Goal: Task Accomplishment & Management: Manage account settings

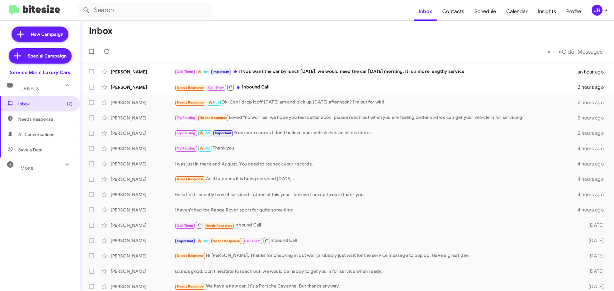
click at [600, 8] on div "JH" at bounding box center [596, 10] width 11 height 11
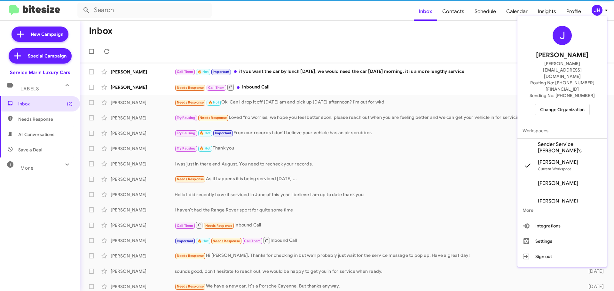
click at [554, 97] on div "[PERSON_NAME] [PERSON_NAME][EMAIL_ADDRESS][DOMAIN_NAME] Routing No: [PHONE_NUMB…" at bounding box center [561, 70] width 89 height 105
click at [554, 104] on span "Change Organization" at bounding box center [562, 109] width 44 height 11
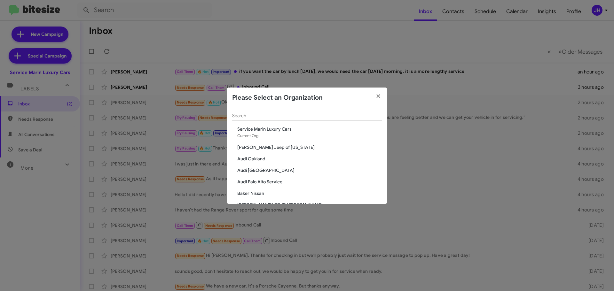
click at [283, 109] on div "Search" at bounding box center [307, 114] width 150 height 12
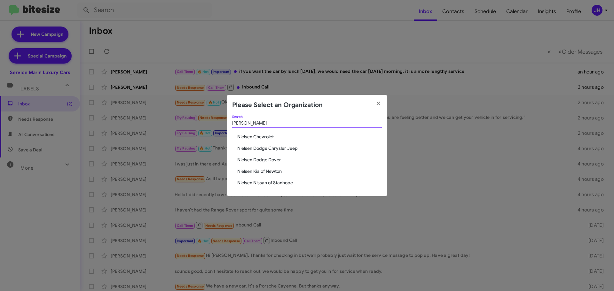
type input "[PERSON_NAME]"
click at [256, 137] on span "Nielsen Chevrolet" at bounding box center [309, 137] width 144 height 6
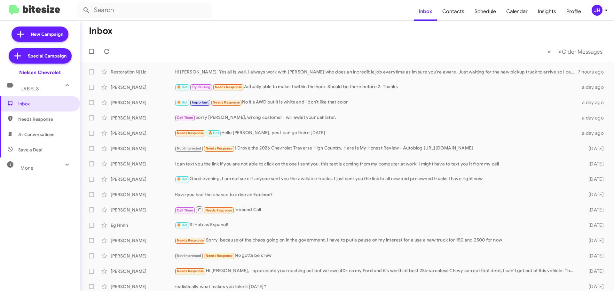
click at [27, 171] on mat-expansion-panel-header "More" at bounding box center [40, 165] width 80 height 15
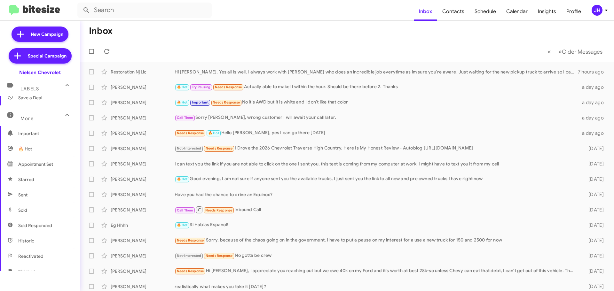
scroll to position [64, 0]
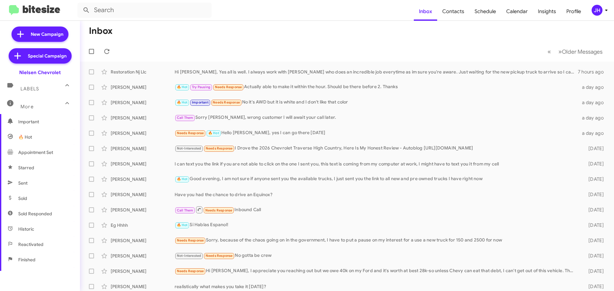
click at [35, 195] on span "Sold" at bounding box center [40, 198] width 80 height 15
type input "in:sold"
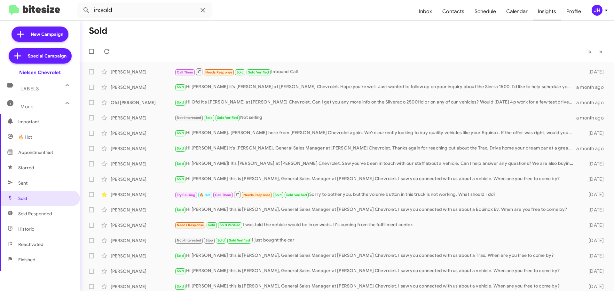
click at [548, 14] on span "Insights" at bounding box center [546, 11] width 28 height 19
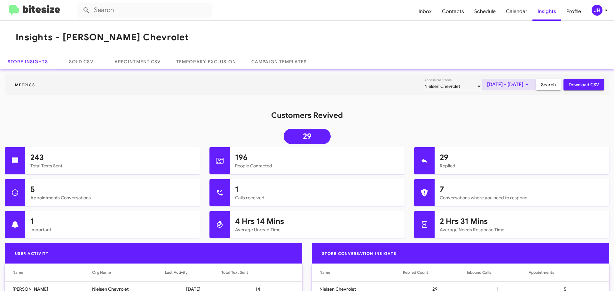
click at [501, 84] on span "Oct 1, 2025 - Oct 7, 2025" at bounding box center [509, 85] width 44 height 12
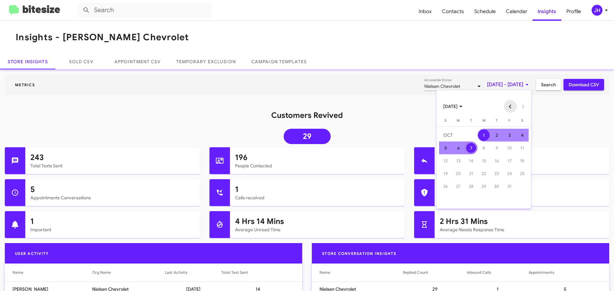
click at [510, 105] on button "Previous month" at bounding box center [510, 106] width 13 height 13
click at [461, 147] on div "1" at bounding box center [458, 148] width 12 height 12
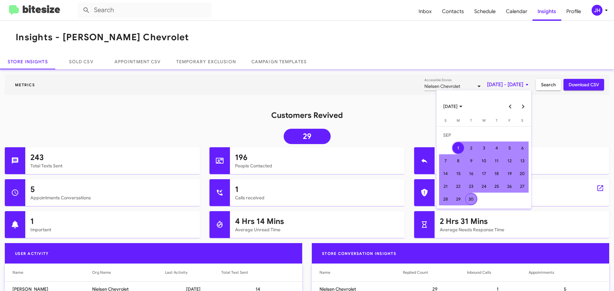
click at [470, 201] on div "30" at bounding box center [471, 199] width 12 height 12
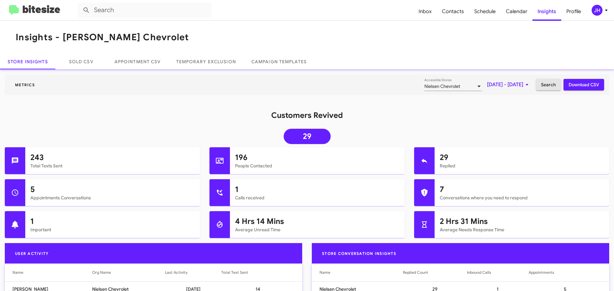
click at [553, 88] on button "Search" at bounding box center [548, 85] width 25 height 12
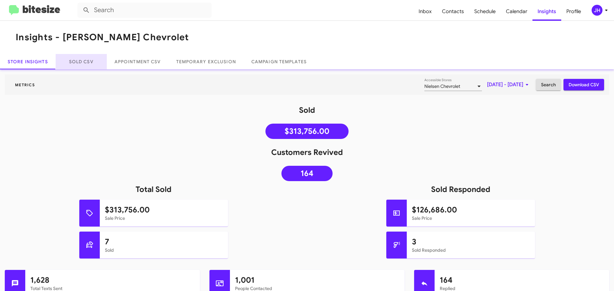
click at [97, 63] on link "Sold CSV" at bounding box center [81, 61] width 51 height 15
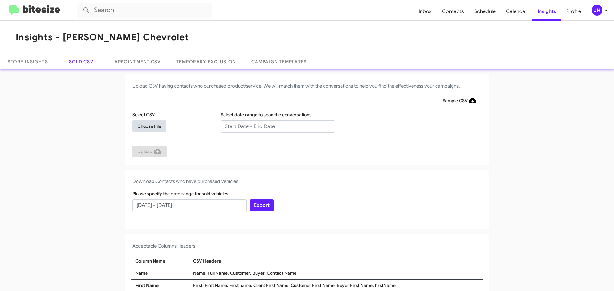
click at [154, 126] on span "Choose File" at bounding box center [149, 126] width 24 height 12
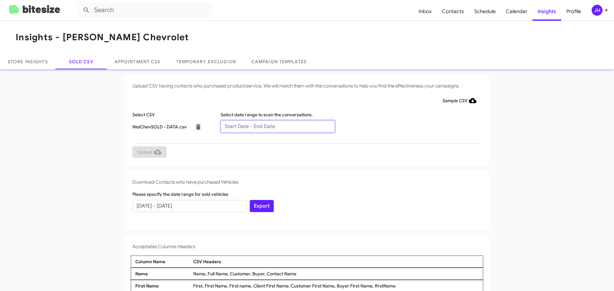
click at [255, 123] on input "text" at bounding box center [278, 126] width 114 height 12
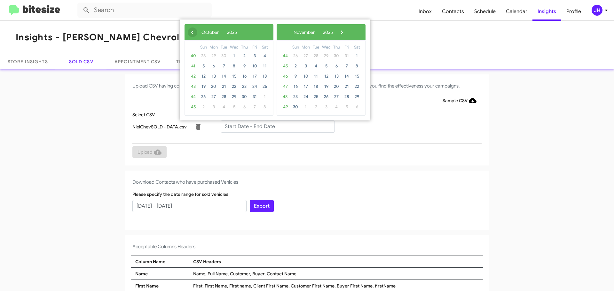
click at [194, 31] on span "‹" at bounding box center [193, 32] width 10 height 10
click at [243, 67] on span "7" at bounding box center [244, 66] width 10 height 10
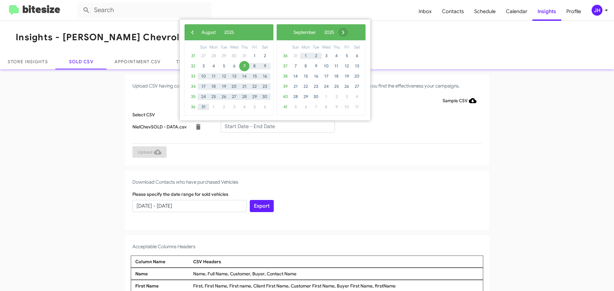
click at [348, 32] on span "›" at bounding box center [343, 32] width 10 height 10
click at [323, 66] on span "8" at bounding box center [326, 66] width 10 height 10
type input "08/07/2025 - 10/08/2025"
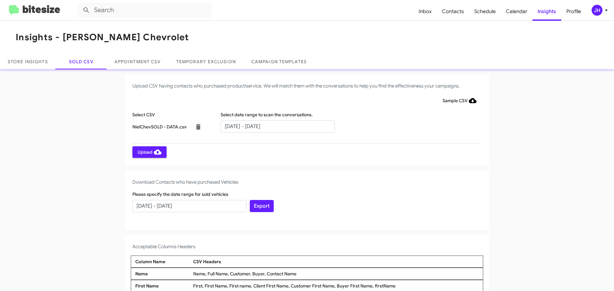
click at [134, 150] on button "Upload" at bounding box center [149, 152] width 34 height 12
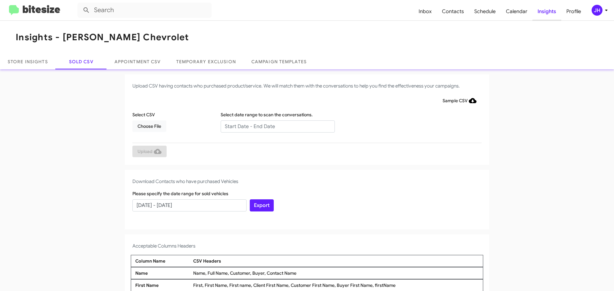
click at [545, 12] on span "Insights" at bounding box center [546, 11] width 29 height 19
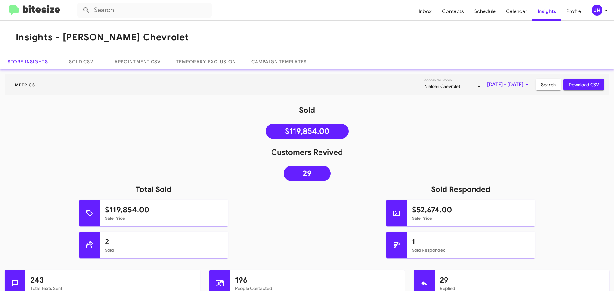
click at [494, 83] on span "Oct 1, 2025 - Oct 7, 2025" at bounding box center [509, 85] width 44 height 12
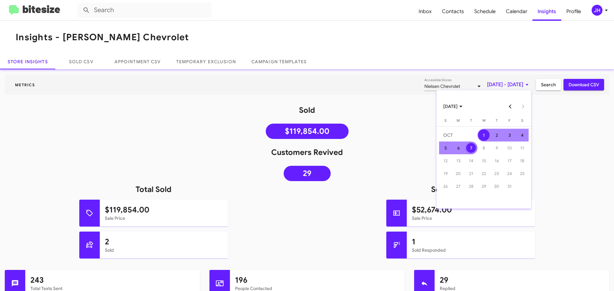
click at [506, 104] on button "Previous month" at bounding box center [510, 106] width 13 height 13
click at [463, 148] on div "1" at bounding box center [458, 148] width 12 height 12
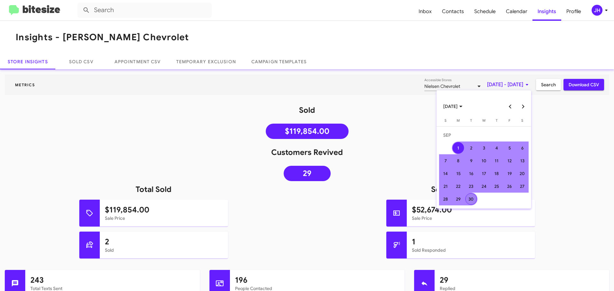
click at [470, 197] on div "30" at bounding box center [471, 199] width 12 height 12
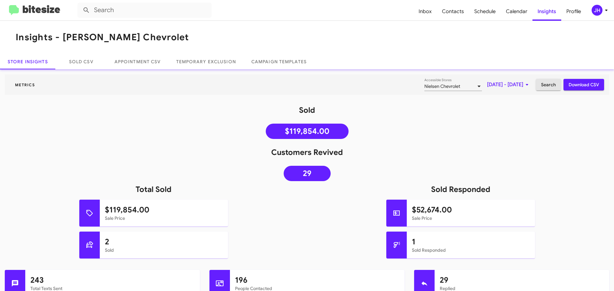
click at [541, 87] on span "Search" at bounding box center [548, 85] width 15 height 12
click at [500, 82] on span "Sep 1, 2025 - Sep 30, 2025" at bounding box center [509, 85] width 44 height 12
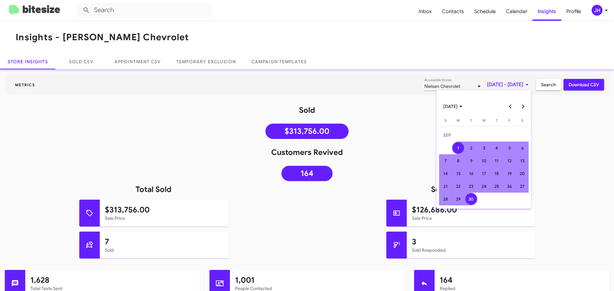
click at [523, 105] on button "Next month" at bounding box center [522, 106] width 13 height 13
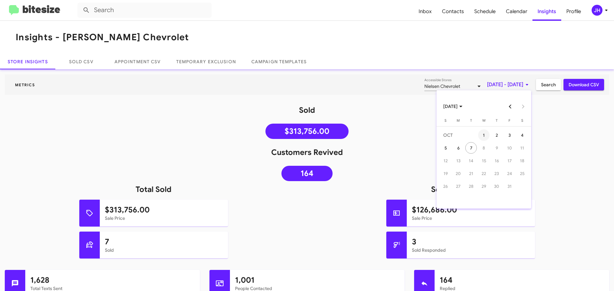
click at [488, 134] on div "1" at bounding box center [484, 135] width 12 height 12
click at [473, 146] on div "7" at bounding box center [471, 148] width 12 height 12
click at [548, 89] on span "Search" at bounding box center [548, 85] width 15 height 12
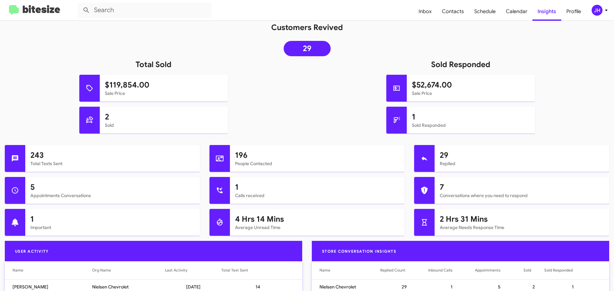
scroll to position [128, 0]
